Goal: Transaction & Acquisition: Purchase product/service

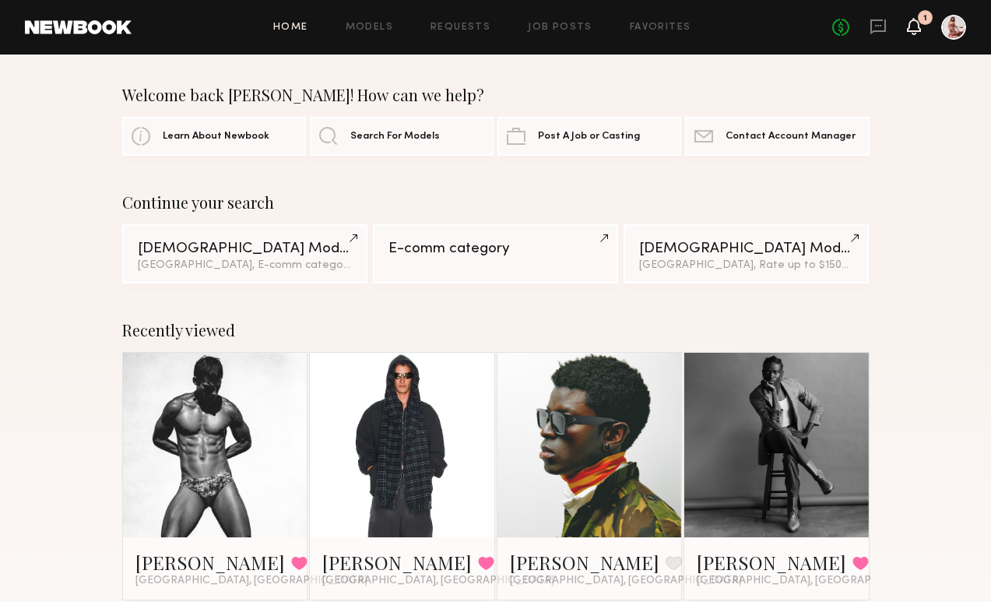
click at [919, 25] on icon at bounding box center [914, 25] width 12 height 11
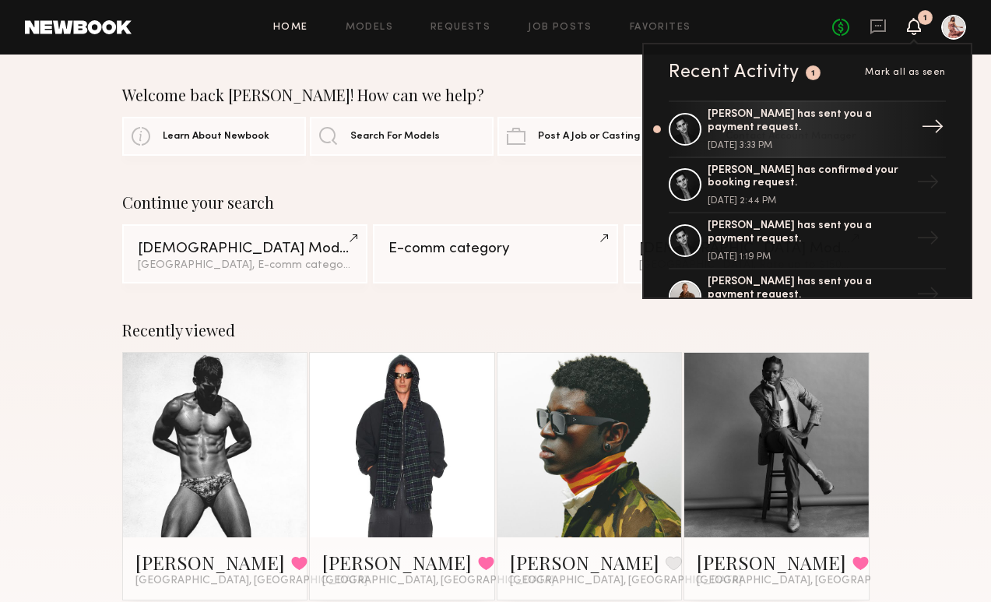
click at [849, 131] on div "[PERSON_NAME] has sent you a payment request." at bounding box center [809, 121] width 202 height 26
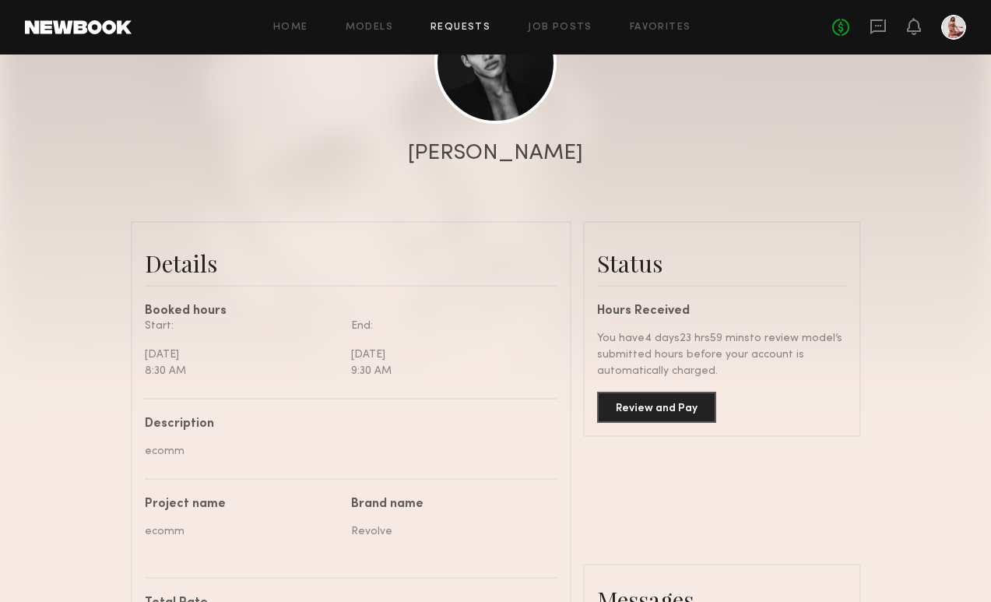
scroll to position [241, 0]
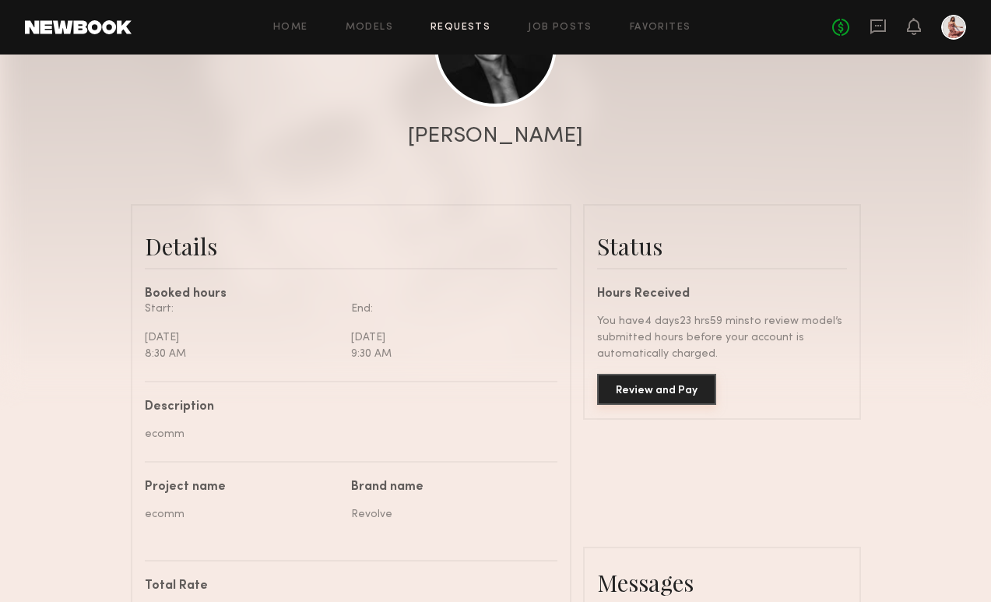
click at [685, 397] on button "Review and Pay" at bounding box center [656, 389] width 119 height 31
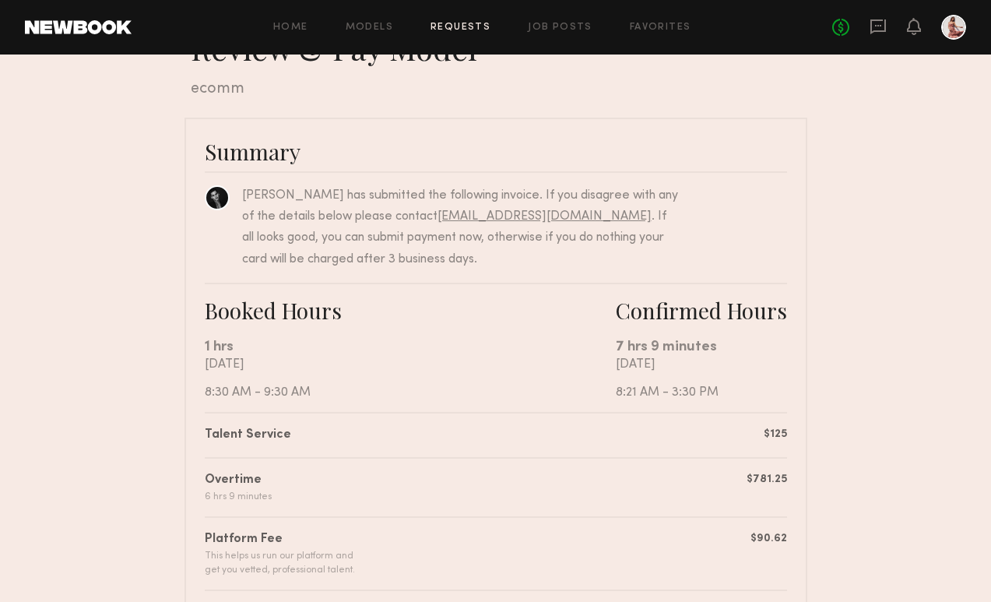
scroll to position [60, 0]
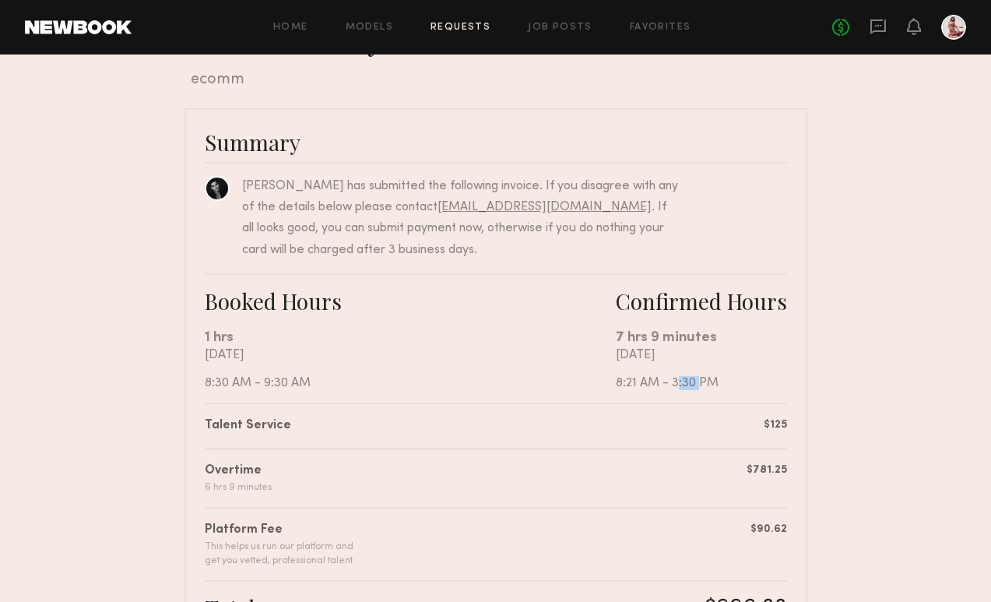
drag, startPoint x: 673, startPoint y: 384, endPoint x: 692, endPoint y: 384, distance: 18.7
click at [692, 384] on div "[DATE] 8:21 AM - 3:30 PM" at bounding box center [701, 369] width 171 height 42
copy div "3:30"
click at [835, 365] on nb-booking-payment "Review & Pay Model Review & Pay Model ecomm Summary [PERSON_NAME] has submitted…" at bounding box center [495, 494] width 991 height 950
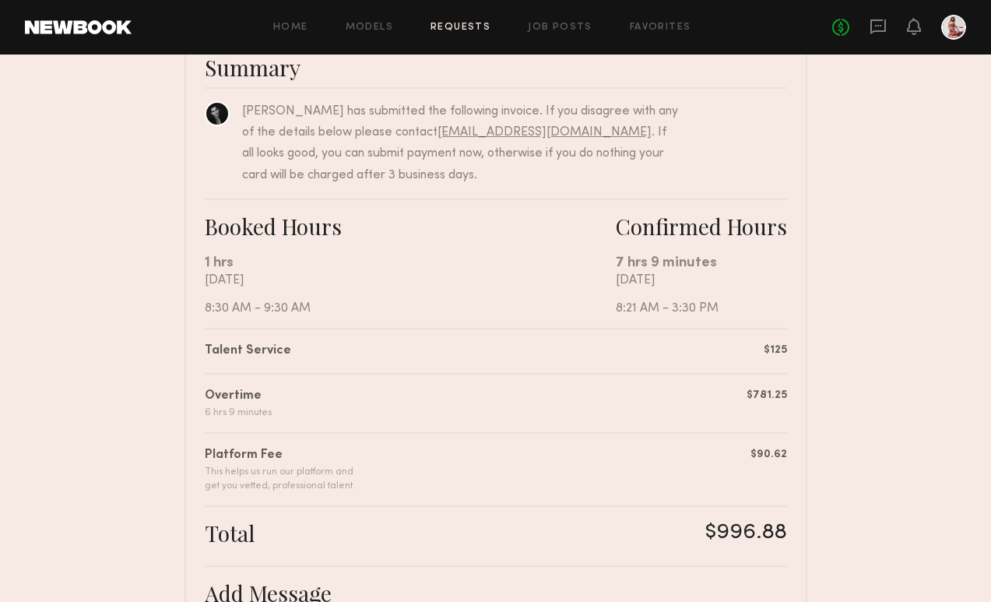
scroll to position [165, 0]
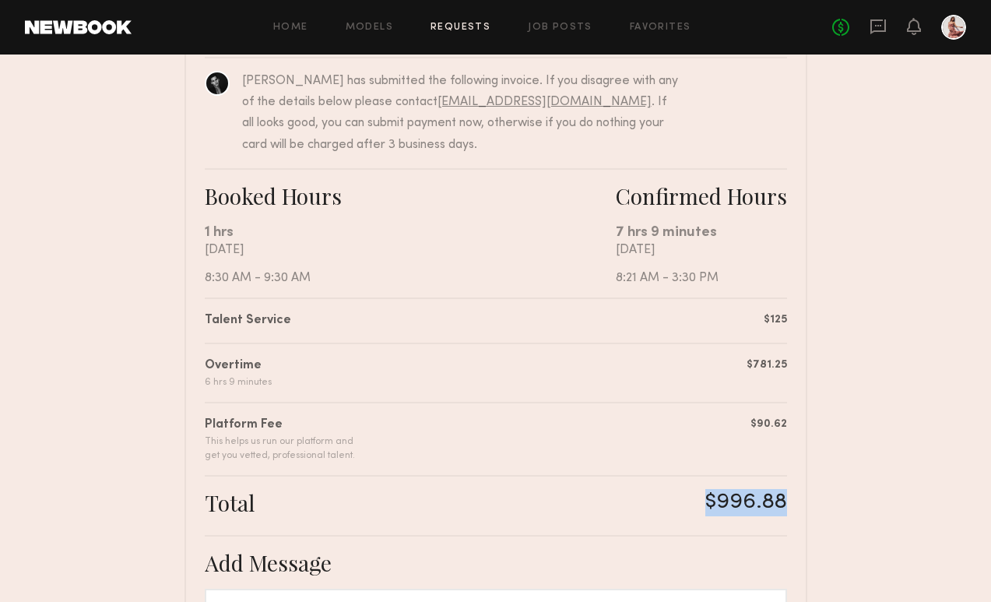
drag, startPoint x: 705, startPoint y: 494, endPoint x: 779, endPoint y: 493, distance: 73.2
click at [781, 494] on div "Total $996.88" at bounding box center [496, 505] width 582 height 33
copy div "$996.88"
drag, startPoint x: 617, startPoint y: 230, endPoint x: 708, endPoint y: 231, distance: 91.1
click at [710, 233] on div "7 hrs 9 minutes" at bounding box center [701, 232] width 171 height 21
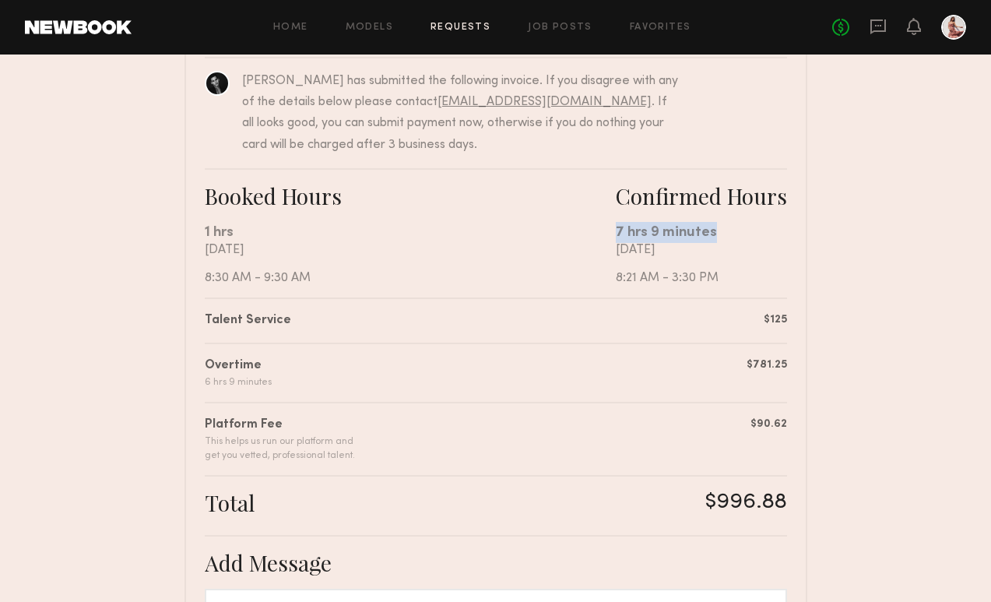
copy div "7 hrs 9 minutes"
click at [764, 266] on div "[DATE] 8:21 AM - 3:30 PM" at bounding box center [701, 264] width 171 height 42
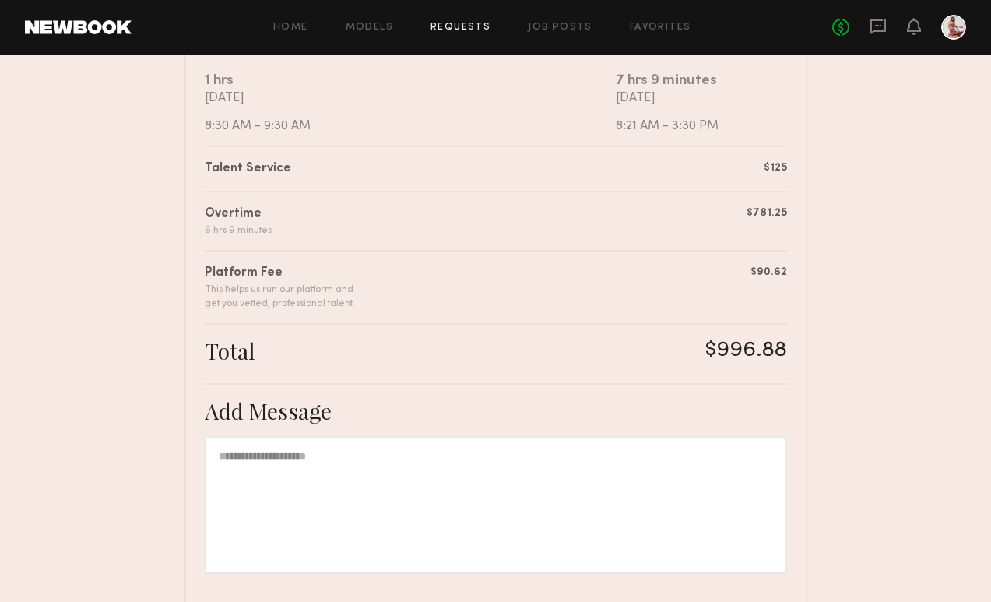
scroll to position [354, 0]
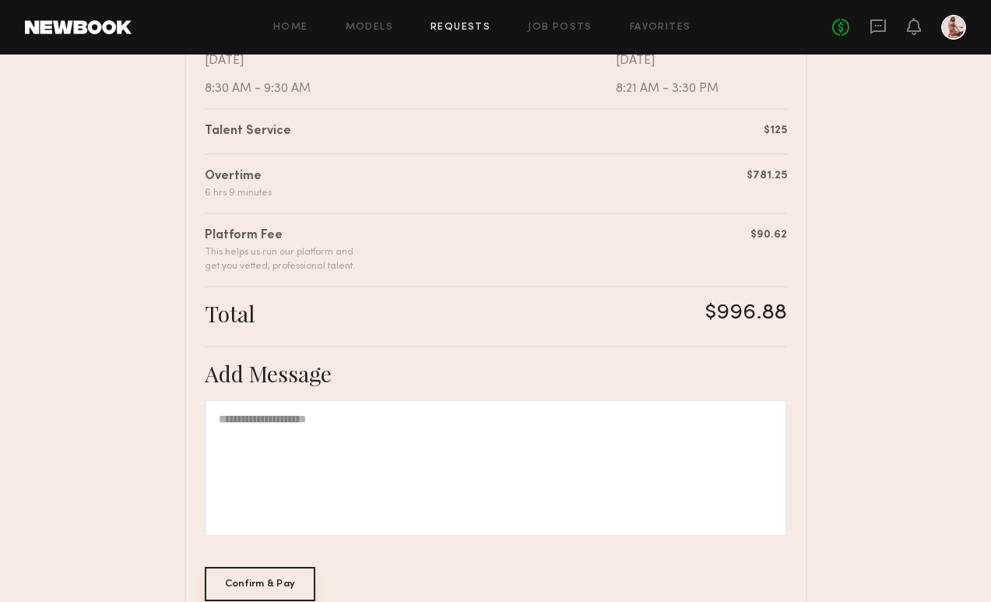
click at [259, 582] on div "Confirm & Pay" at bounding box center [260, 584] width 111 height 34
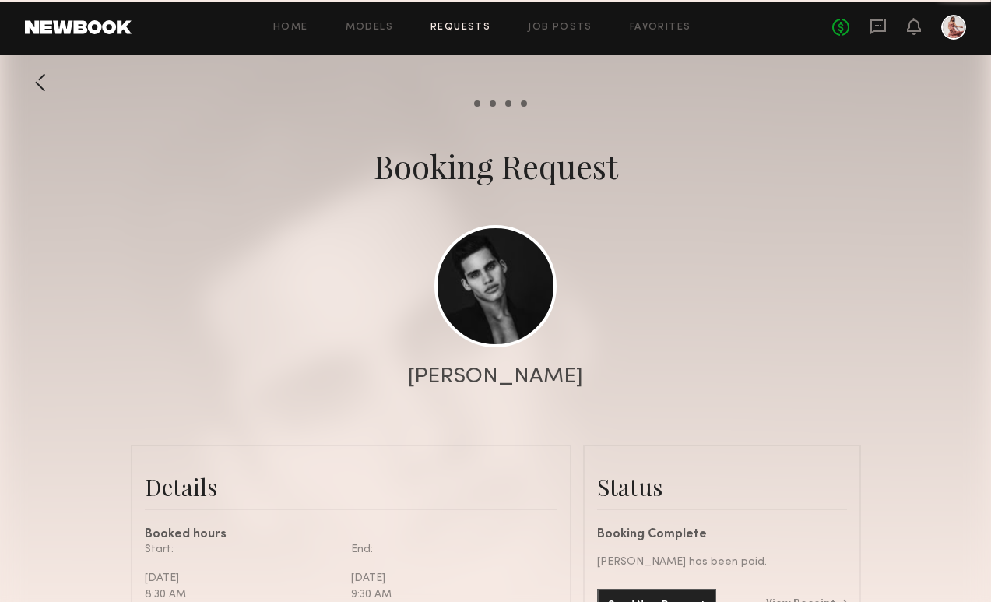
scroll to position [1738, 0]
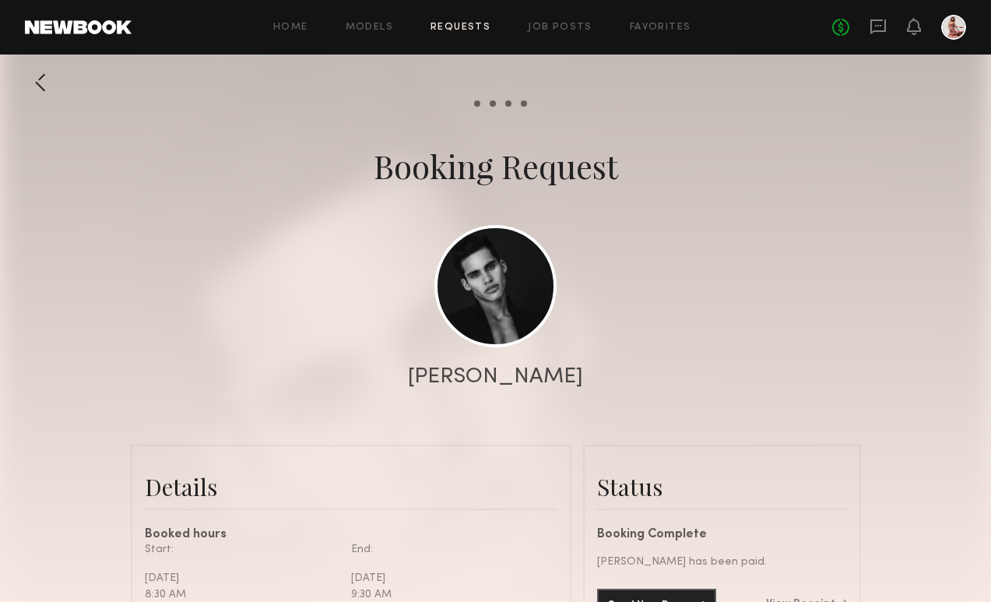
click at [709, 431] on div at bounding box center [495, 311] width 991 height 623
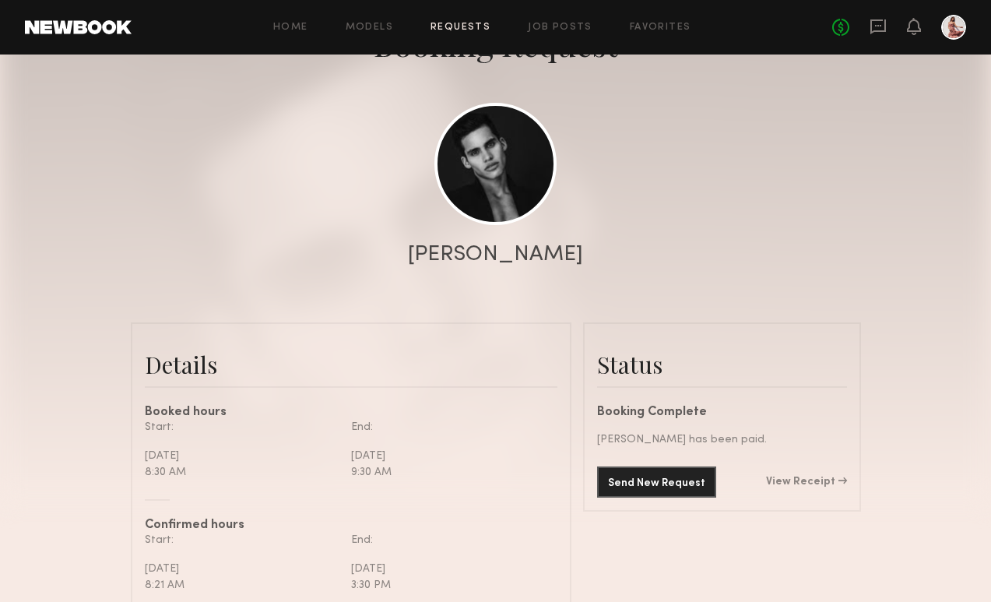
scroll to position [130, 0]
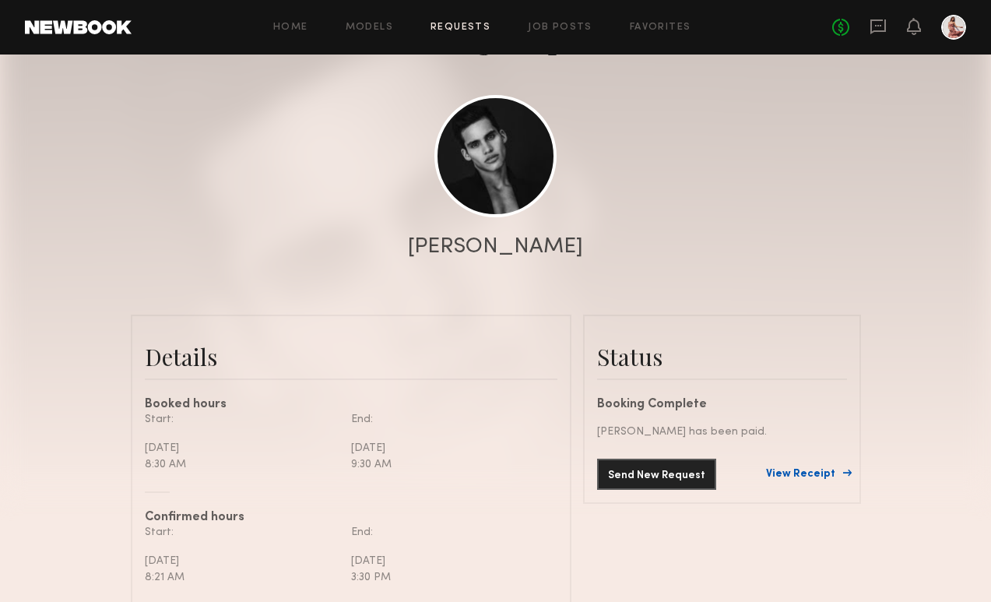
click at [796, 469] on link "View Receipt" at bounding box center [806, 474] width 81 height 11
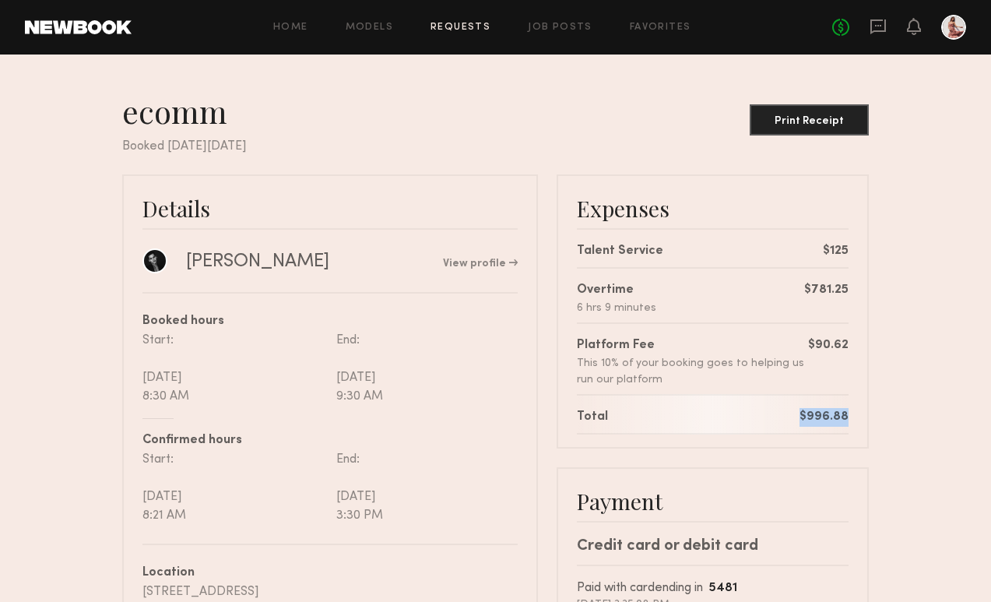
drag, startPoint x: 802, startPoint y: 420, endPoint x: 843, endPoint y: 415, distance: 41.5
click at [846, 417] on div "$996.88" at bounding box center [824, 417] width 49 height 19
copy div "$996.88"
click at [916, 294] on nb-booking-receipt "ecomm Print Receipt Booked [DATE][DATE] Details [PERSON_NAME] View profile Book…" at bounding box center [495, 436] width 991 height 688
click at [832, 125] on div "Print Receipt" at bounding box center [809, 120] width 107 height 11
